Goal: Task Accomplishment & Management: Complete application form

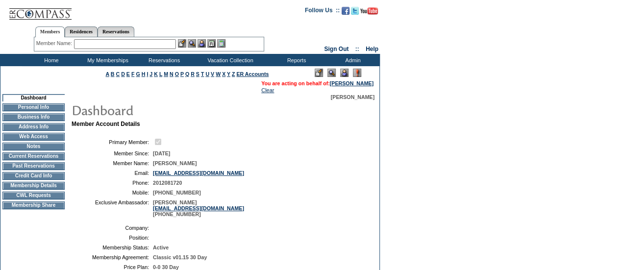
click at [45, 199] on td "CWL Requests" at bounding box center [33, 196] width 62 height 8
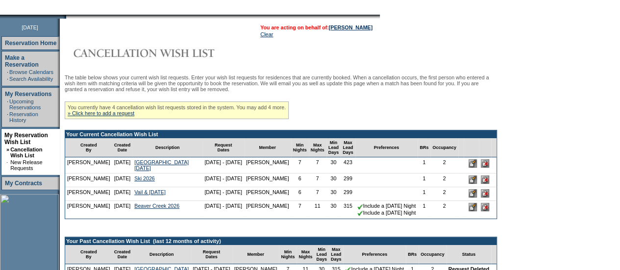
scroll to position [116, 0]
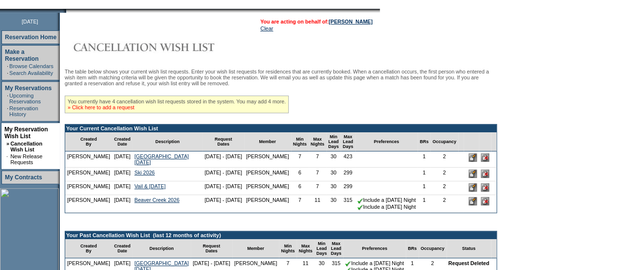
click at [134, 110] on link "» Click here to add a request" at bounding box center [101, 107] width 67 height 6
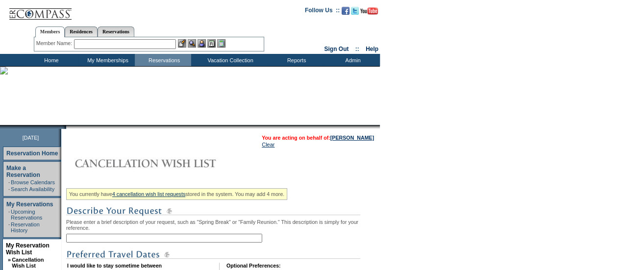
click at [123, 238] on input "text" at bounding box center [164, 238] width 196 height 9
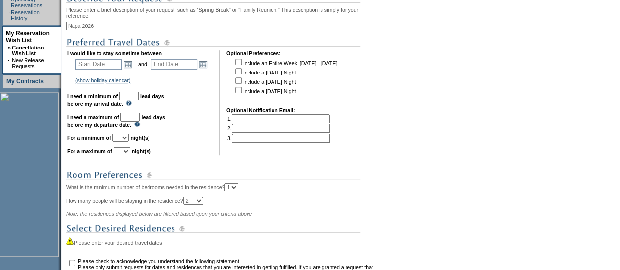
scroll to position [213, 0]
type input "Napa 2026"
click at [128, 67] on link "Open the calendar popup." at bounding box center [128, 63] width 11 height 11
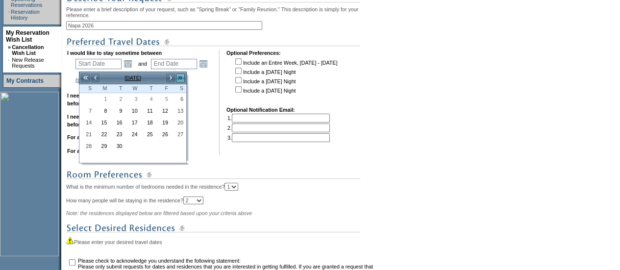
click at [181, 78] on link ">>" at bounding box center [180, 78] width 10 height 10
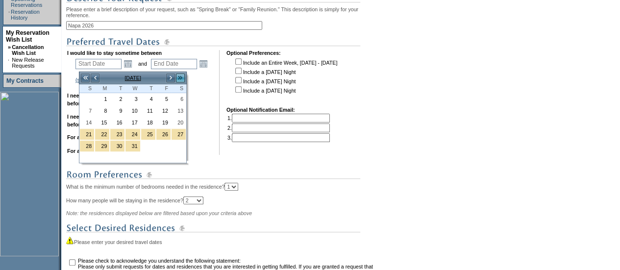
click at [181, 78] on link ">>" at bounding box center [180, 78] width 10 height 10
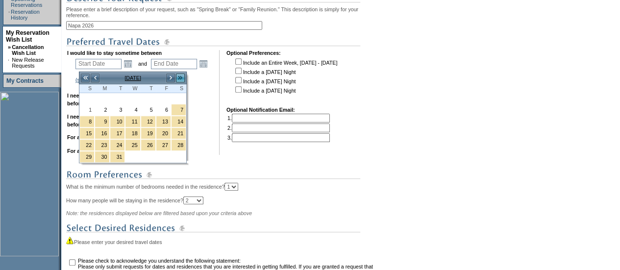
click at [181, 78] on link ">>" at bounding box center [180, 78] width 10 height 10
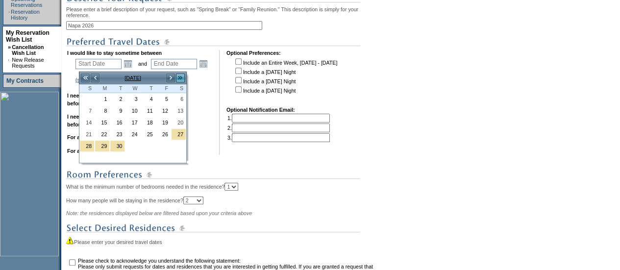
click at [181, 78] on link ">>" at bounding box center [180, 78] width 10 height 10
click at [96, 81] on link "<" at bounding box center [95, 78] width 10 height 10
click at [90, 156] on link "30" at bounding box center [87, 157] width 14 height 11
type input "[DATE]"
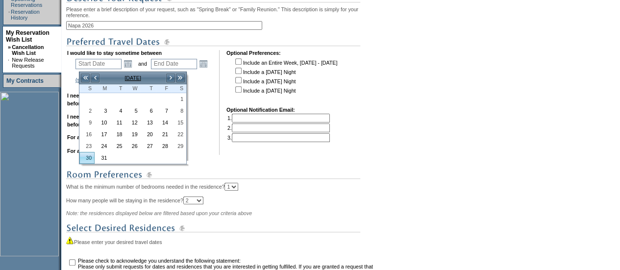
type input "[DATE]"
type input "363"
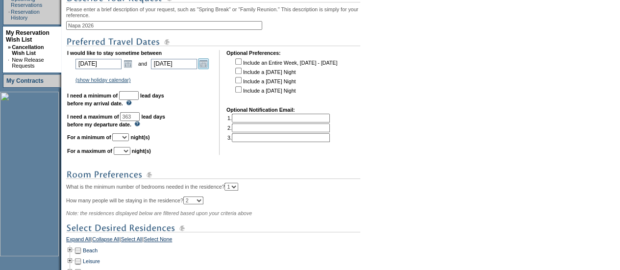
click at [207, 65] on link "Open the calendar popup." at bounding box center [203, 63] width 11 height 11
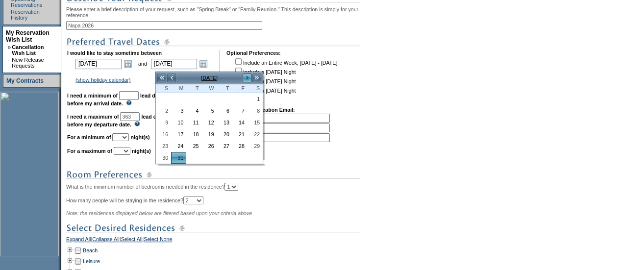
click at [248, 74] on link ">" at bounding box center [247, 78] width 10 height 10
click at [162, 111] on link "4" at bounding box center [163, 110] width 14 height 11
type input "[DATE]"
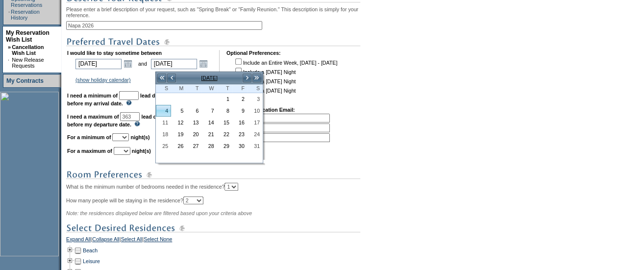
type input "397"
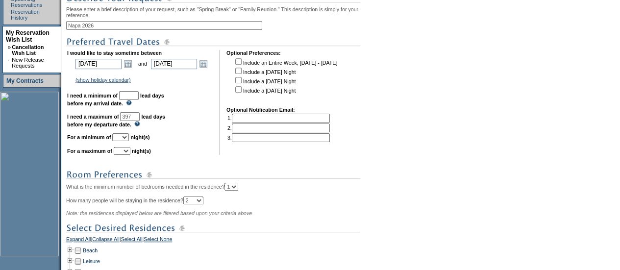
click at [139, 100] on input "text" at bounding box center [129, 95] width 20 height 9
type input "30"
click at [129, 141] on select "1 2 3 4 5 6 7 8 9 10 11 12 13 14" at bounding box center [120, 137] width 17 height 8
select select "6"
click at [124, 138] on select "1 2 3 4 5 6 7 8 9 10 11 12 13 14" at bounding box center [120, 137] width 17 height 8
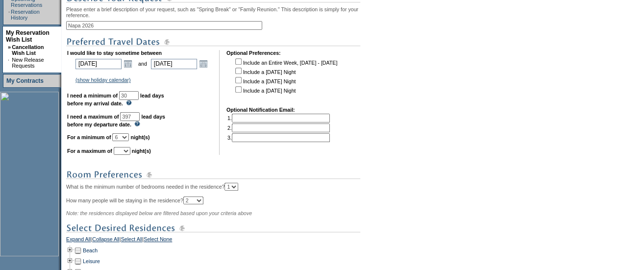
click at [130, 155] on select "1 2 3 4 5 6 7 8 9 10 11 12 13 14" at bounding box center [122, 151] width 17 height 8
select select "7"
click at [125, 151] on select "1 2 3 4 5 6 7 8 9 10 11 12 13 14" at bounding box center [122, 151] width 17 height 8
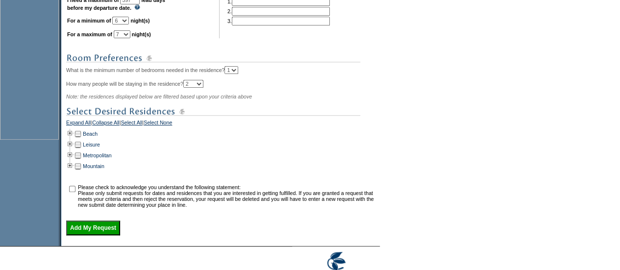
scroll to position [332, 0]
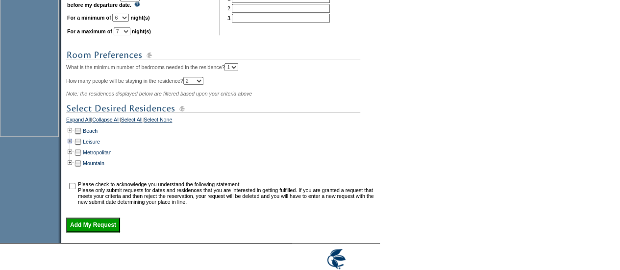
click at [74, 147] on td at bounding box center [70, 141] width 8 height 11
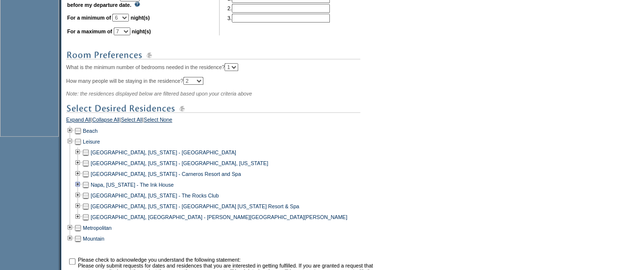
click at [79, 190] on td at bounding box center [78, 184] width 8 height 11
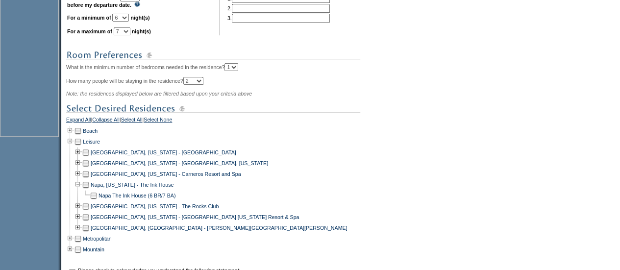
click at [89, 189] on td at bounding box center [86, 184] width 8 height 11
click at [81, 179] on td at bounding box center [78, 174] width 8 height 11
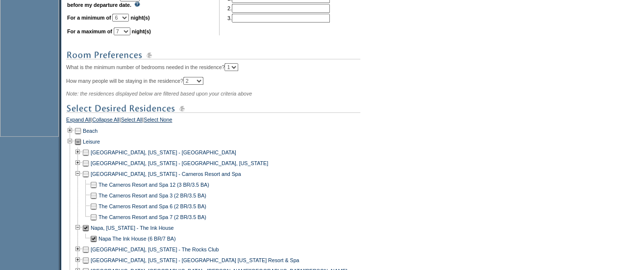
click at [98, 189] on td at bounding box center [94, 184] width 8 height 11
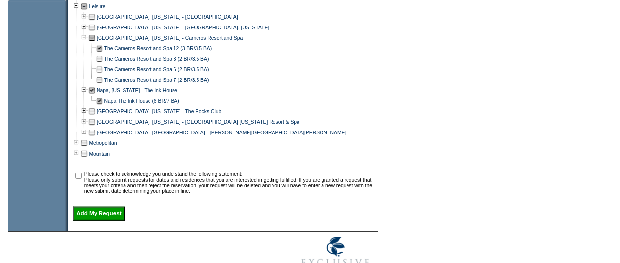
scroll to position [492, 0]
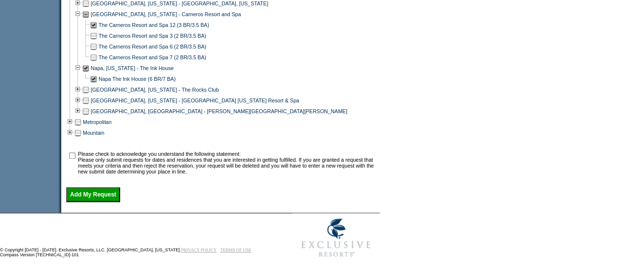
click at [75, 159] on input "checkbox" at bounding box center [72, 155] width 6 height 6
checkbox input "true"
click at [95, 202] on input "Add My Request" at bounding box center [93, 194] width 54 height 15
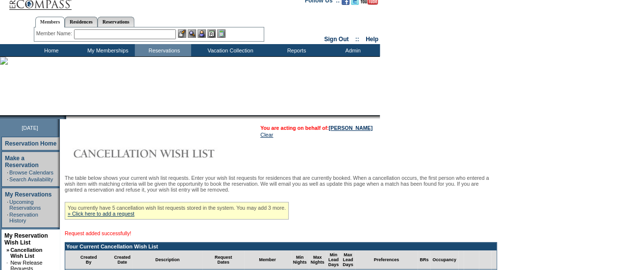
scroll to position [8, 0]
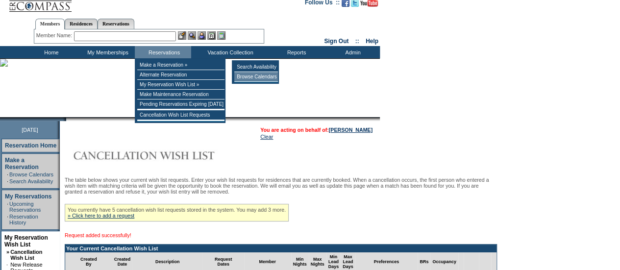
click at [240, 73] on td "Browse Calendars" at bounding box center [256, 77] width 44 height 10
